Goal: Task Accomplishment & Management: Manage account settings

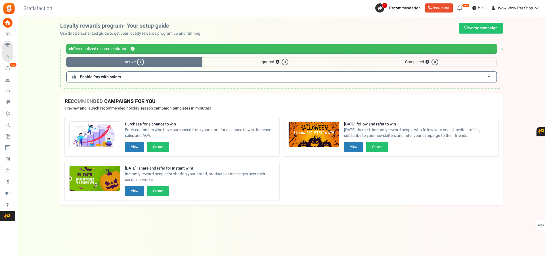
click at [10, 121] on icon at bounding box center [8, 125] width 10 height 10
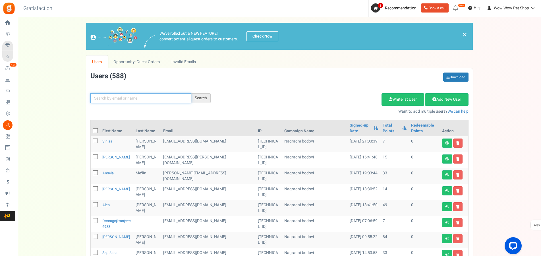
click at [181, 98] on input "text" at bounding box center [140, 98] width 101 height 10
type input "[PERSON_NAME]"
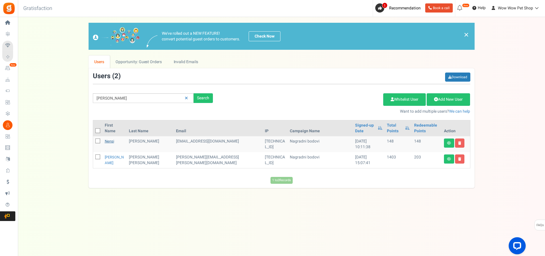
click at [113, 138] on link "Nensi" at bounding box center [109, 140] width 9 height 5
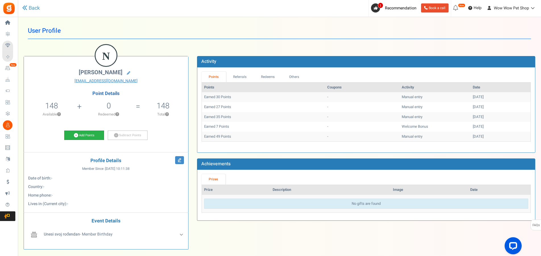
click at [85, 134] on link "Add Points" at bounding box center [84, 135] width 40 height 10
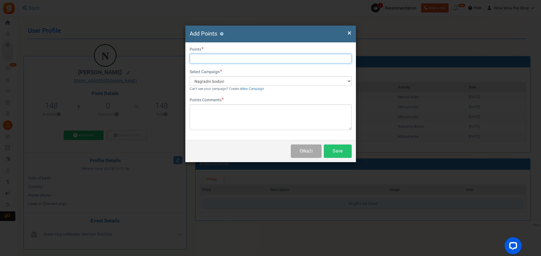
click at [230, 58] on input "text" at bounding box center [270, 59] width 162 height 10
type input "28"
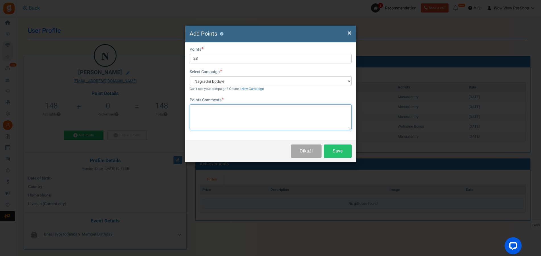
click at [255, 111] on textarea at bounding box center [270, 117] width 162 height 26
type textarea "Račun br. 1486"
click at [339, 150] on button "Save" at bounding box center [338, 150] width 28 height 13
